Goal: Transaction & Acquisition: Book appointment/travel/reservation

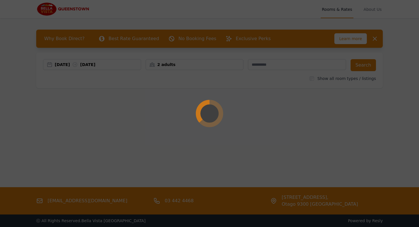
click at [22, 87] on div at bounding box center [209, 113] width 419 height 227
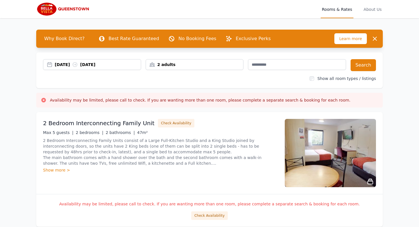
click at [64, 64] on div "[DATE] [DATE]" at bounding box center [98, 65] width 86 height 6
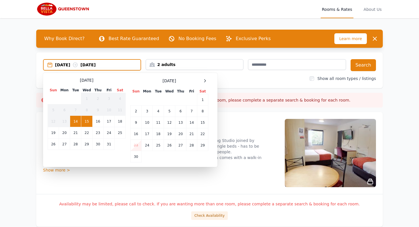
click at [87, 123] on td "15" at bounding box center [86, 121] width 11 height 11
click at [107, 121] on td "17" at bounding box center [108, 121] width 11 height 11
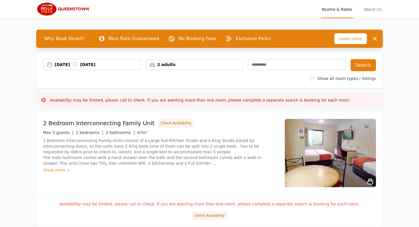
click at [211, 66] on div "2 adults" at bounding box center [194, 65] width 97 height 6
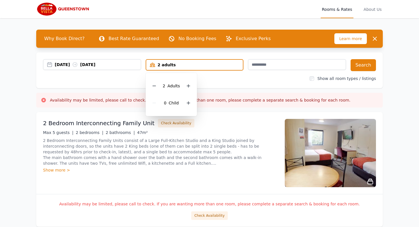
click at [150, 86] on div "2 Adult s 0 Child" at bounding box center [172, 94] width 52 height 43
click at [156, 85] on div at bounding box center [154, 86] width 8 height 8
click at [364, 63] on button "Search" at bounding box center [363, 65] width 25 height 12
